Goal: Find specific page/section: Find specific page/section

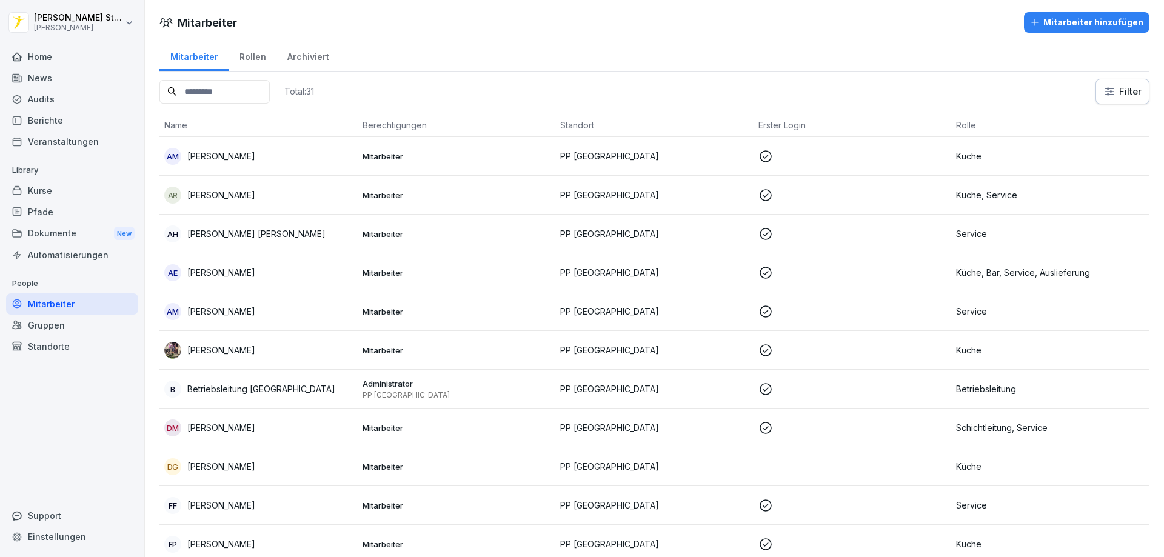
click at [39, 55] on div "Home" at bounding box center [72, 56] width 132 height 21
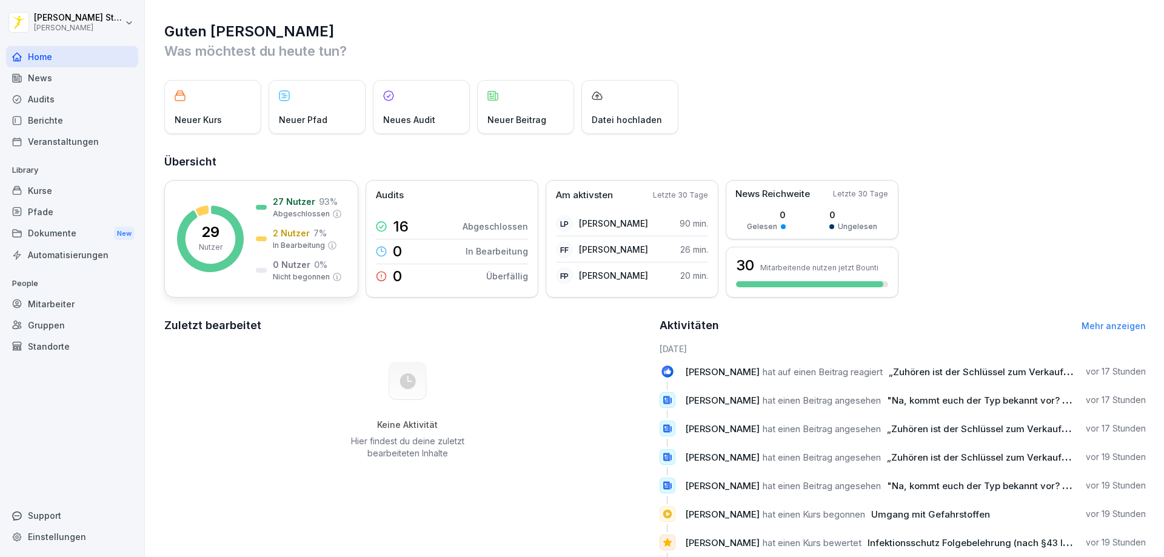
click at [236, 238] on icon at bounding box center [210, 238] width 67 height 67
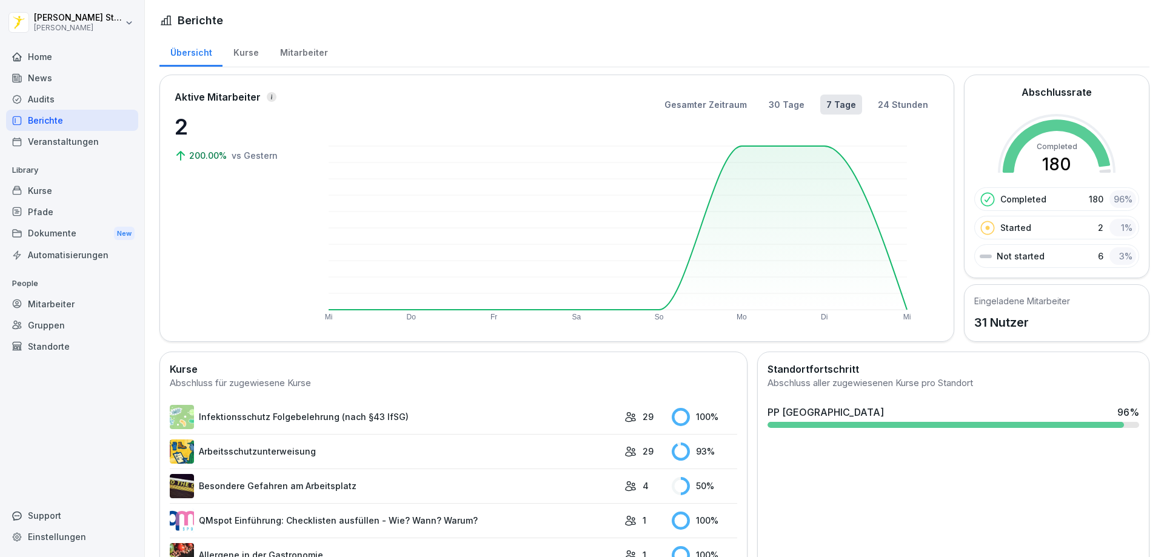
click at [941, 422] on div at bounding box center [945, 425] width 356 height 6
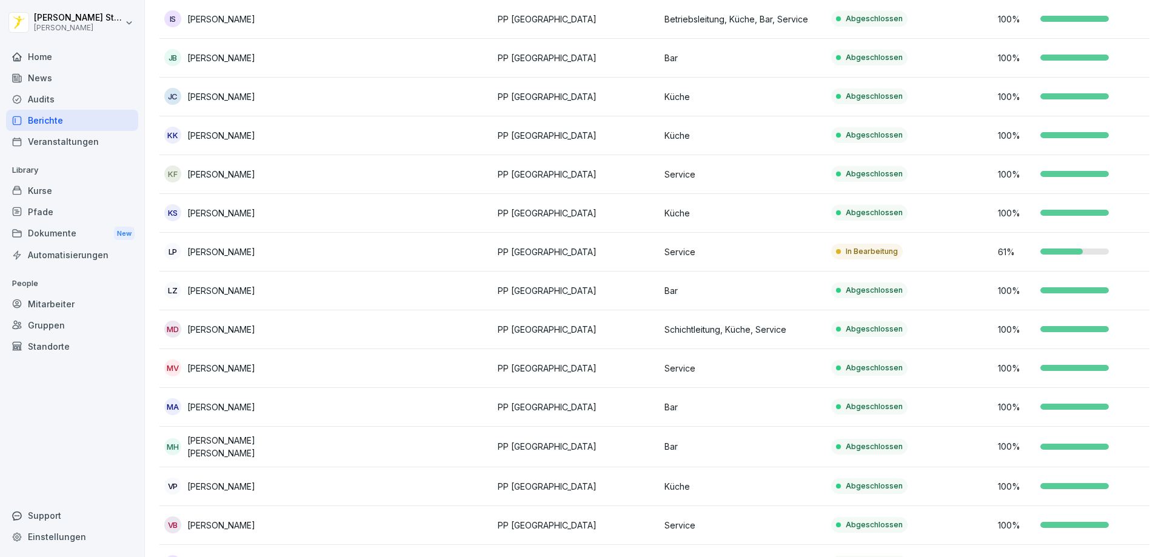
scroll to position [727, 0]
